Goal: Information Seeking & Learning: Learn about a topic

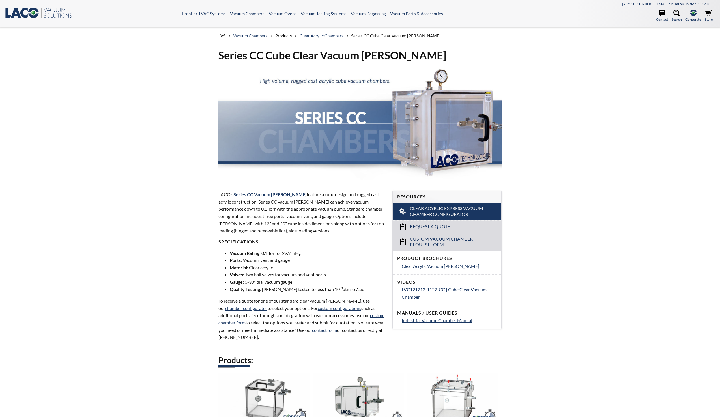
select select "Language Translate Widget"
click at [480, 128] on img at bounding box center [359, 123] width 283 height 113
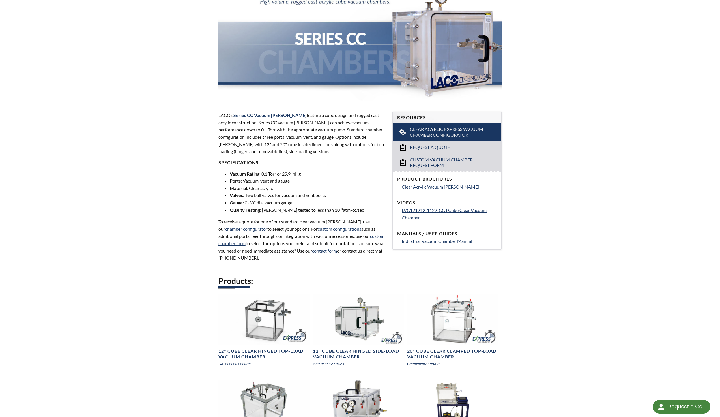
scroll to position [85, 0]
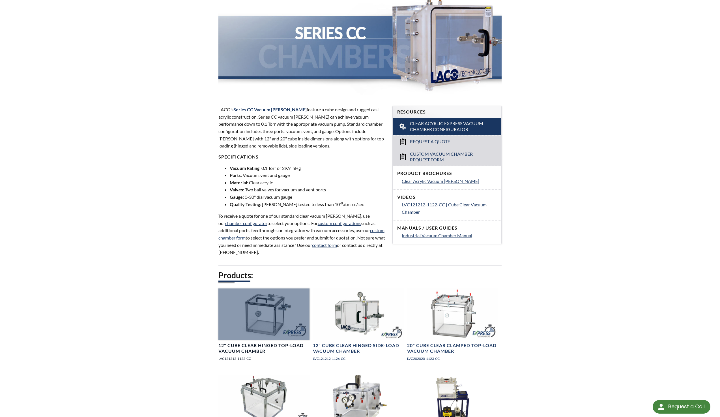
click at [281, 317] on div at bounding box center [263, 313] width 91 height 51
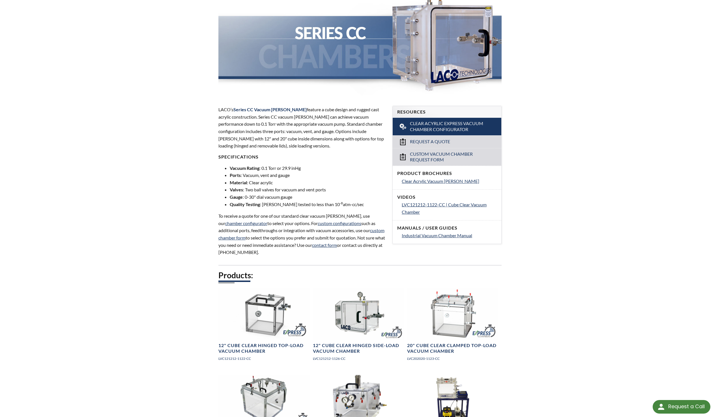
click at [435, 47] on img at bounding box center [359, 38] width 283 height 113
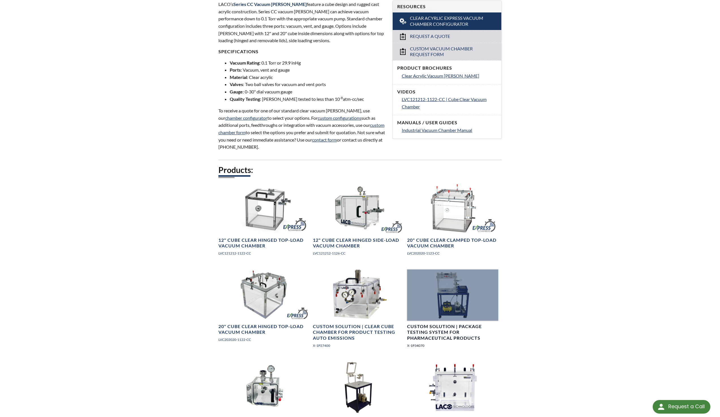
scroll to position [255, 0]
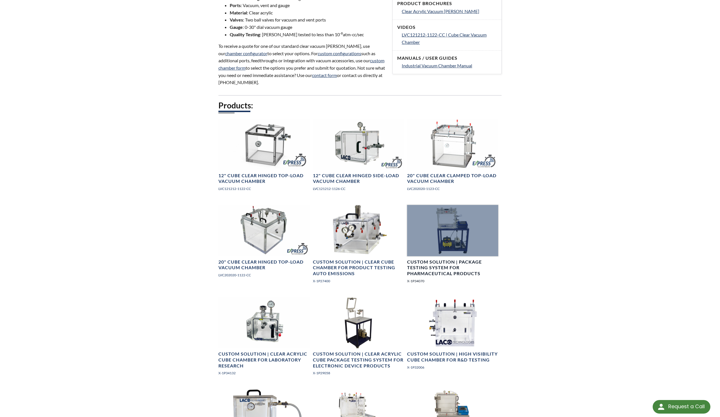
click at [455, 227] on div at bounding box center [452, 230] width 91 height 51
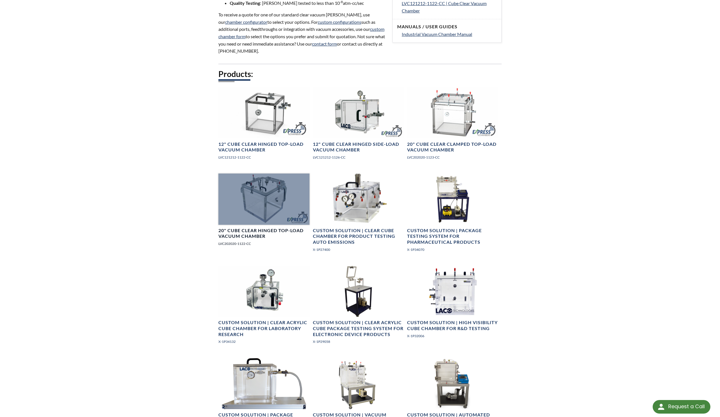
scroll to position [340, 0]
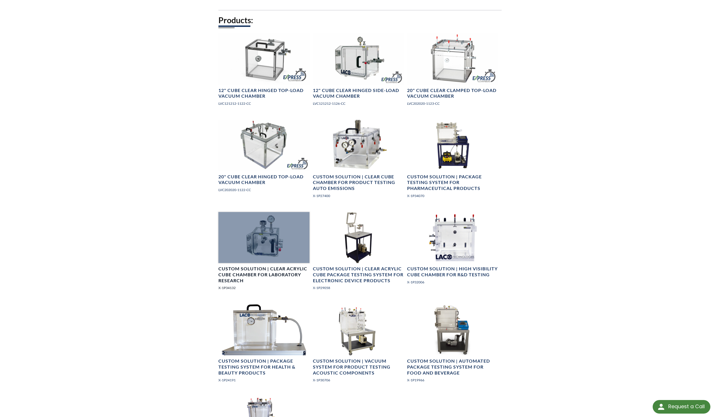
click at [262, 227] on div at bounding box center [263, 237] width 91 height 51
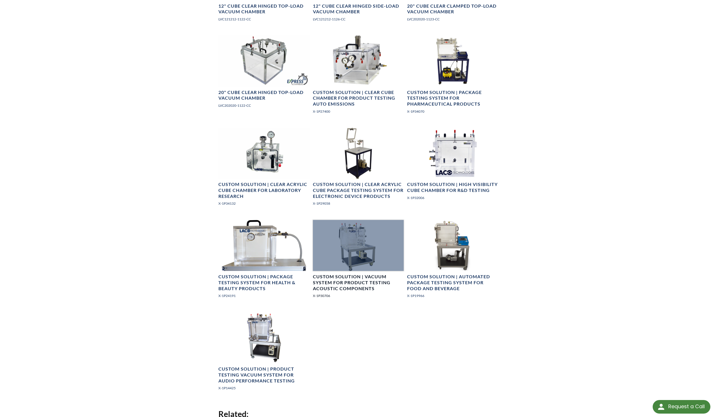
scroll to position [425, 0]
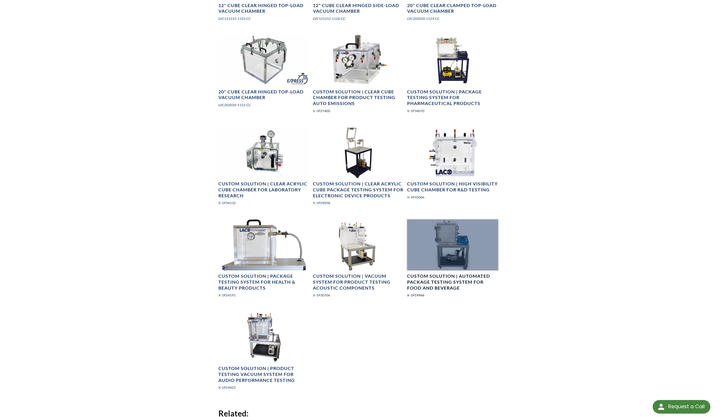
click at [435, 242] on div at bounding box center [452, 244] width 91 height 51
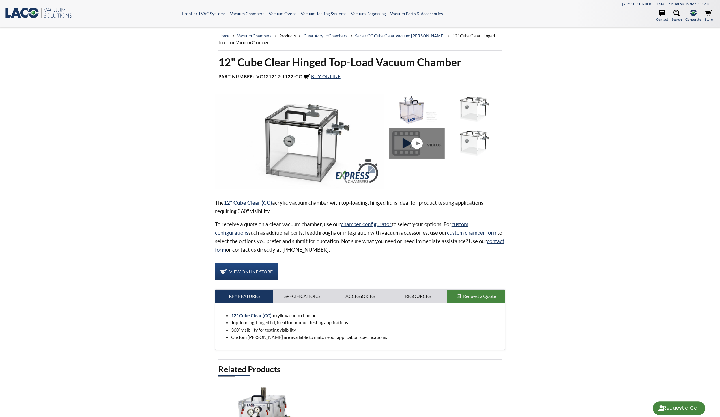
select select "Language Translate Widget"
click at [308, 114] on img at bounding box center [299, 141] width 169 height 95
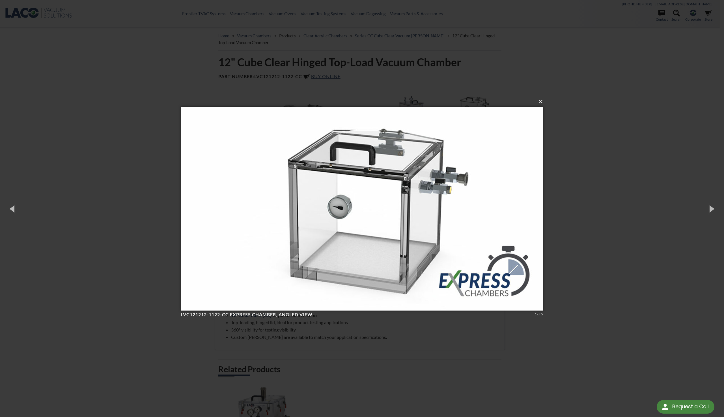
click at [539, 103] on button "×" at bounding box center [364, 101] width 362 height 12
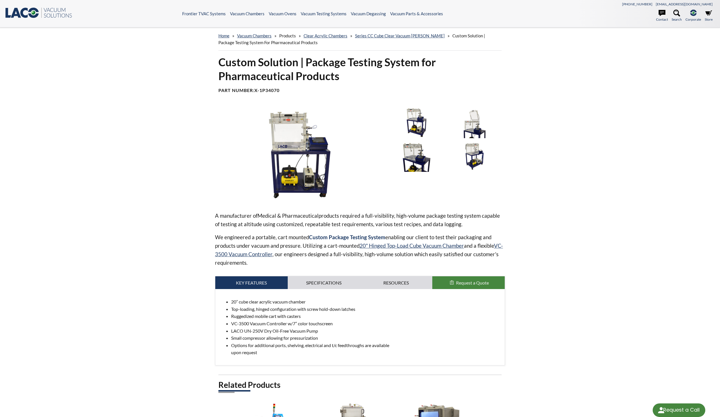
click at [317, 145] on img at bounding box center [299, 154] width 169 height 95
select select "Language Translate Widget"
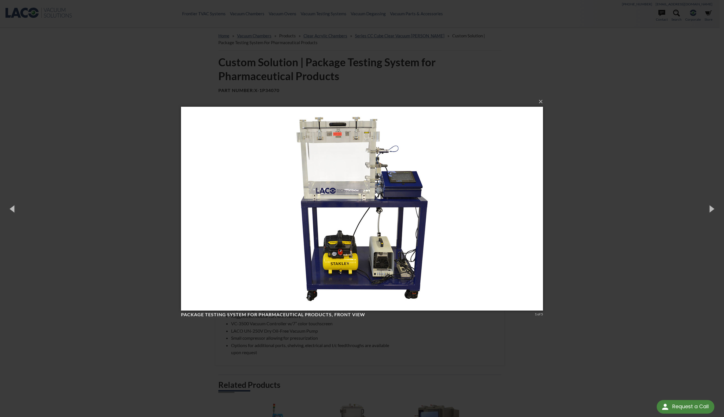
click at [147, 142] on div "× Package Testing System for Pharmaceutical Products, front view 1 of 5 Loading…" at bounding box center [362, 208] width 724 height 417
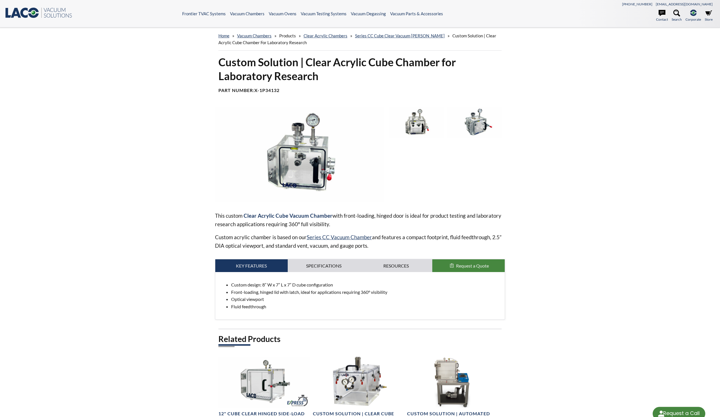
click at [281, 151] on img at bounding box center [299, 154] width 169 height 95
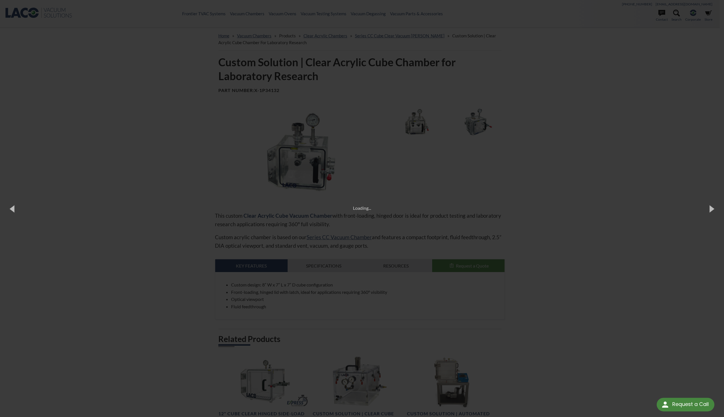
select select "Language Translate Widget"
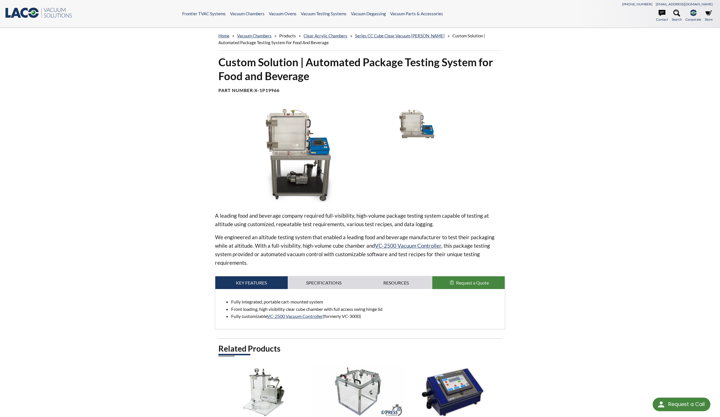
select select "Language Translate Widget"
click at [295, 145] on img at bounding box center [299, 154] width 169 height 95
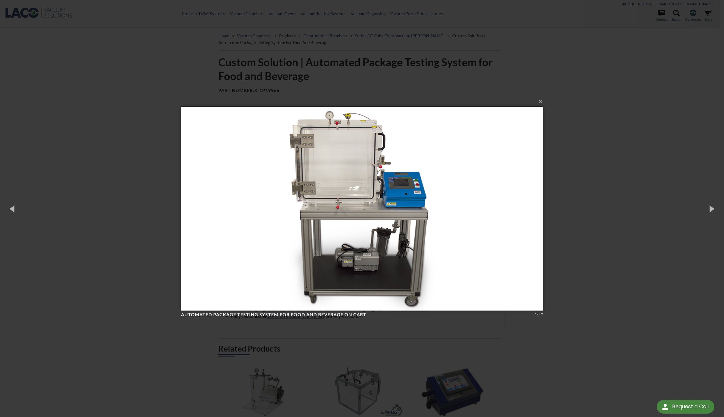
click at [121, 145] on div "× Automated Package Testing System for Food and Beverage on Cart 1 of 2 Loading…" at bounding box center [362, 208] width 724 height 417
